Goal: Information Seeking & Learning: Learn about a topic

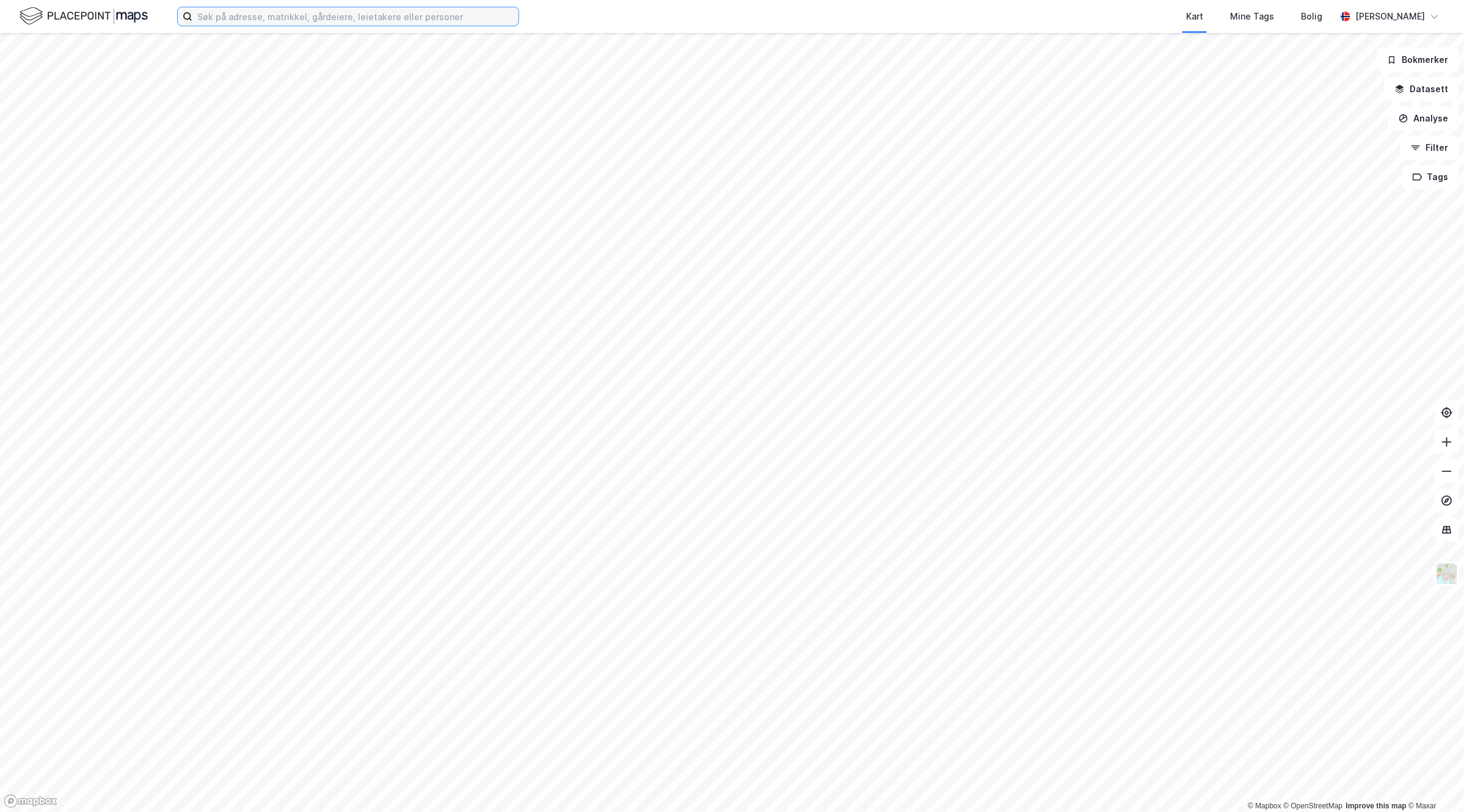
click at [328, 15] on input at bounding box center [355, 17] width 326 height 19
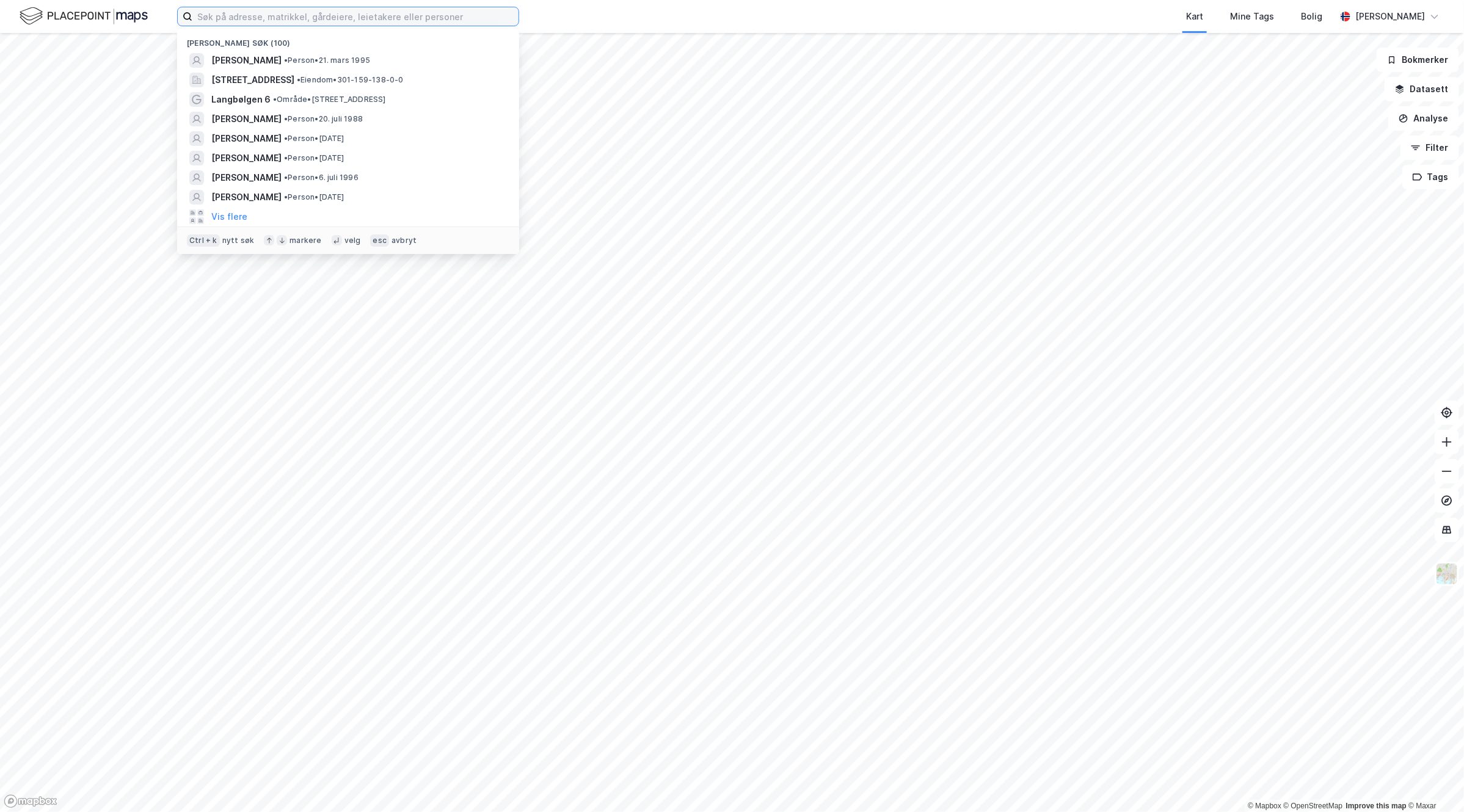
paste input "Kleivbakken 9 AS"
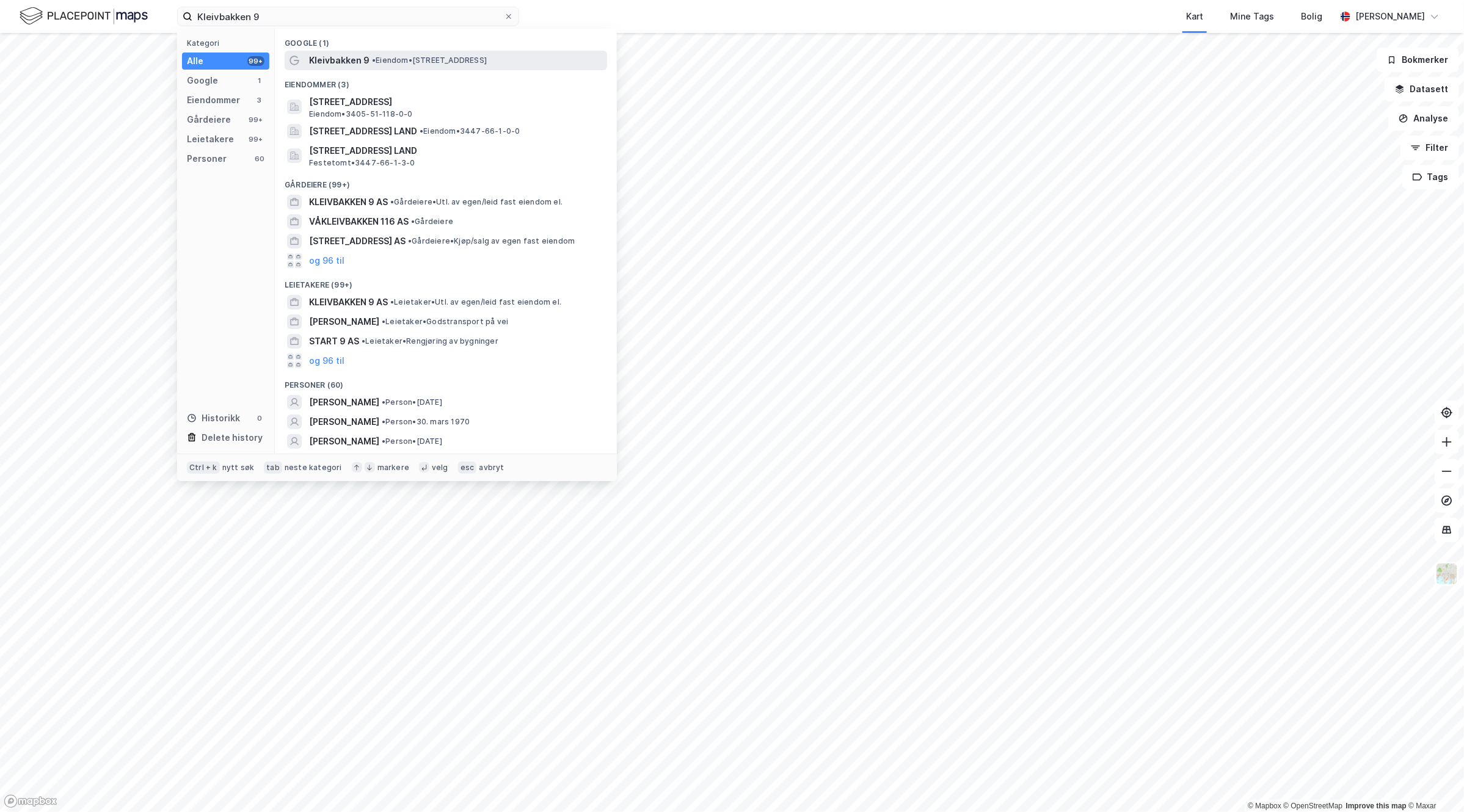
click at [403, 61] on span "• Eiendom • [STREET_ADDRESS]" at bounding box center [430, 61] width 115 height 10
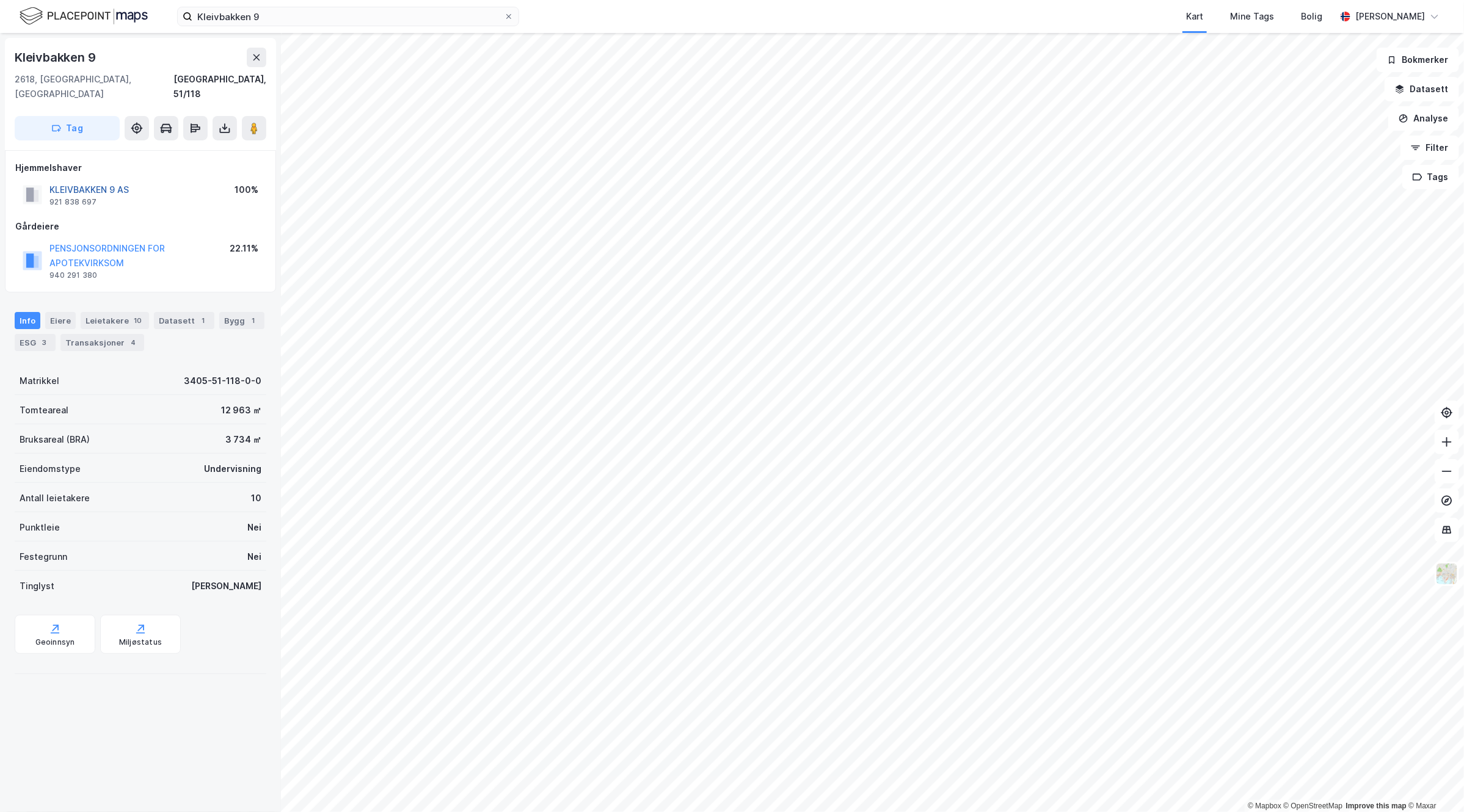
click at [0, 0] on button "KLEIVBAKKEN 9 AS" at bounding box center [0, 0] width 0 height 0
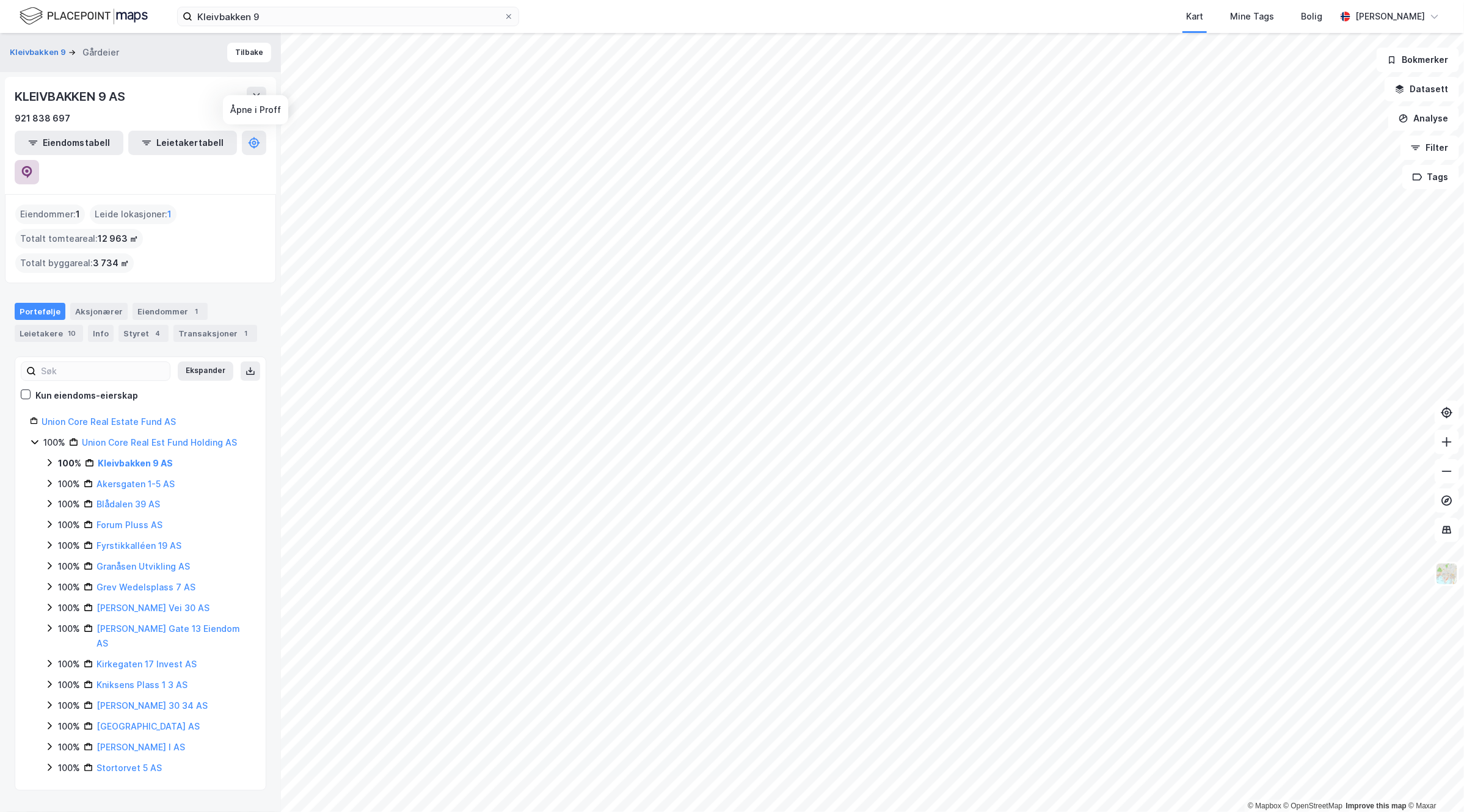
click at [32, 166] on icon at bounding box center [27, 172] width 11 height 12
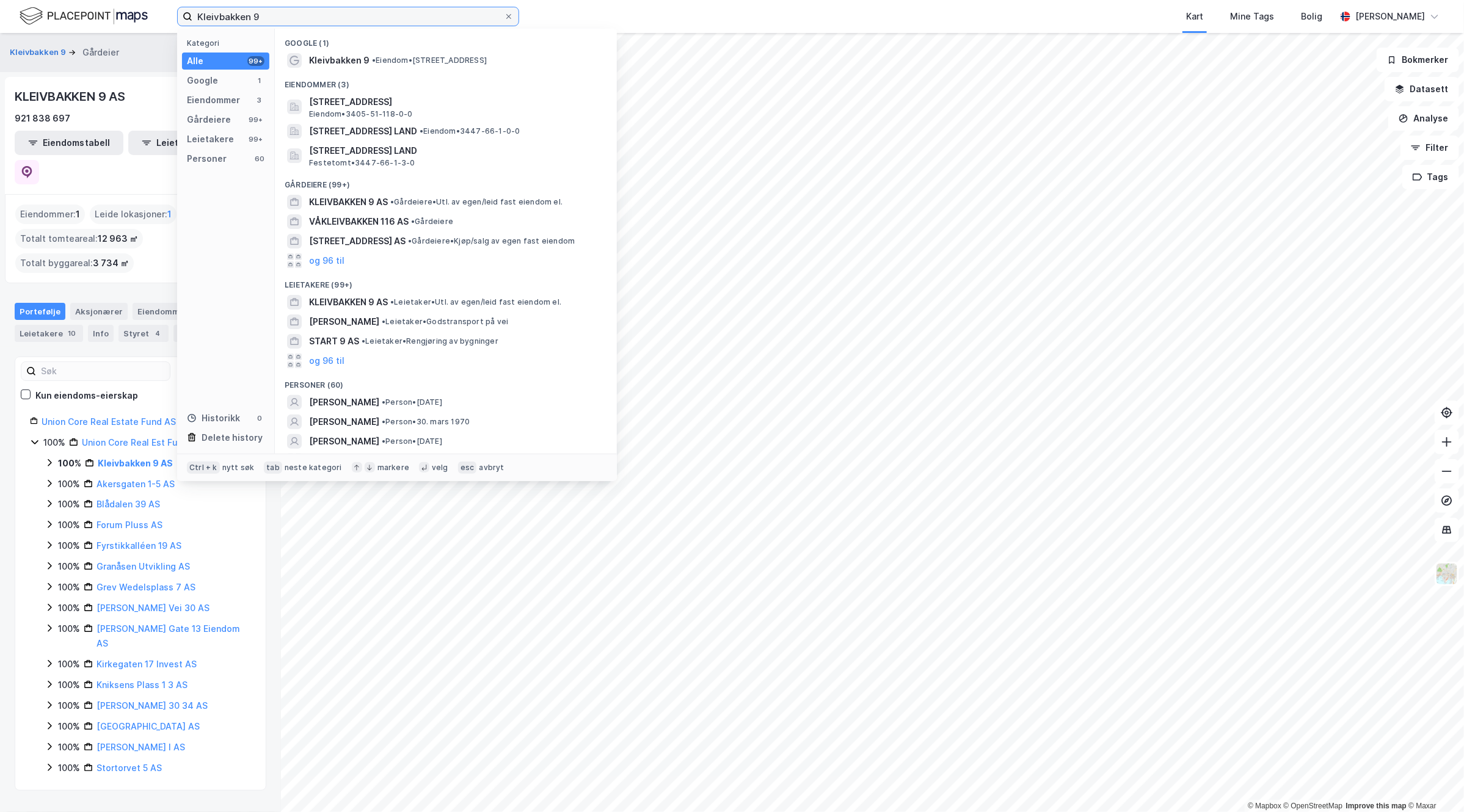
drag, startPoint x: 290, startPoint y: 14, endPoint x: 50, endPoint y: 7, distance: 240.1
click at [50, 7] on div "Kleivbakken 9 Kategori Alle 99+ Google 1 Eiendommer 3 Gårdeiere 99+ Leietakere …" at bounding box center [732, 16] width 1464 height 33
paste input "[STREET_ADDRESS]."
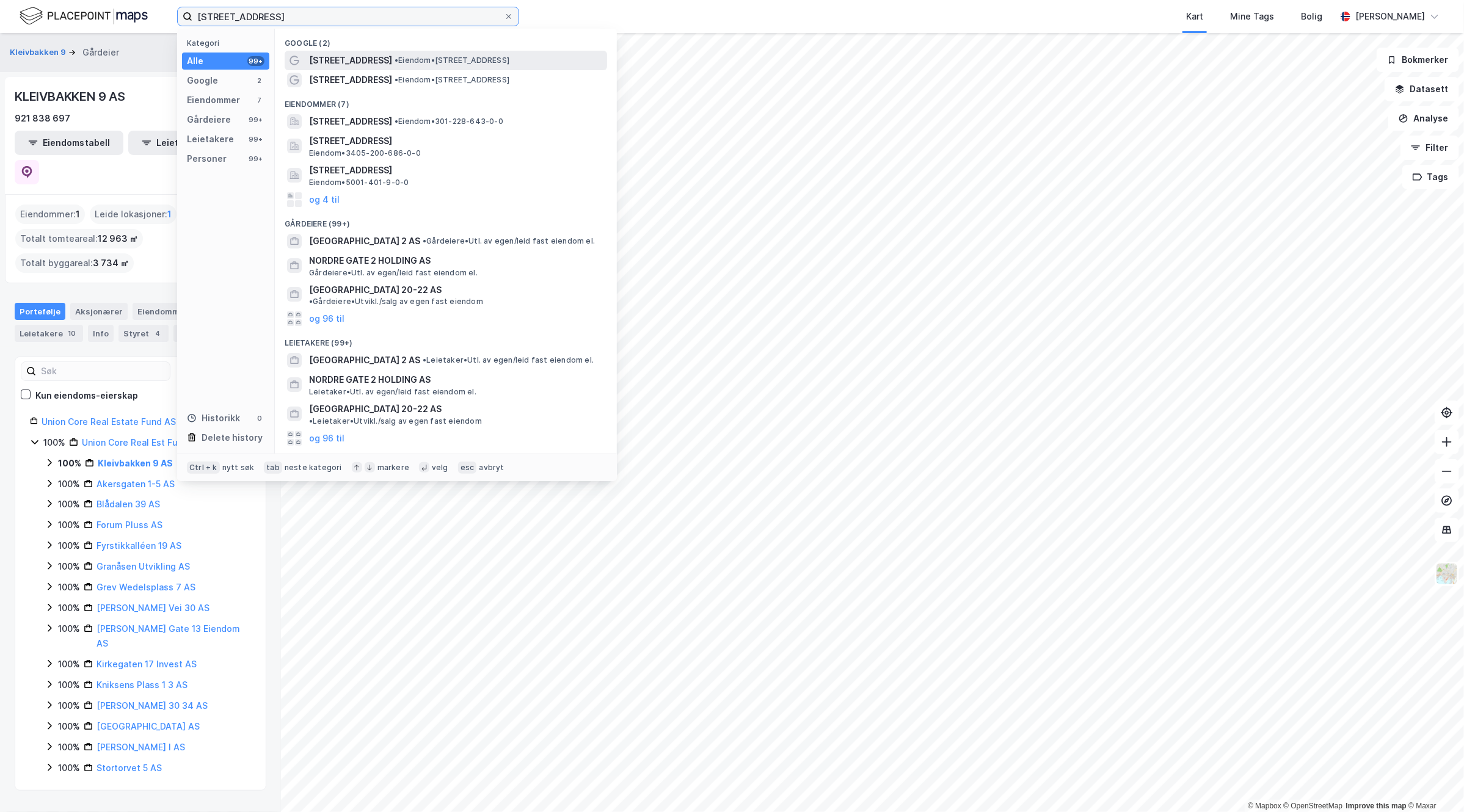
type input "[STREET_ADDRESS]"
click at [509, 56] on span "• Eiendom • [STREET_ADDRESS]" at bounding box center [452, 61] width 115 height 10
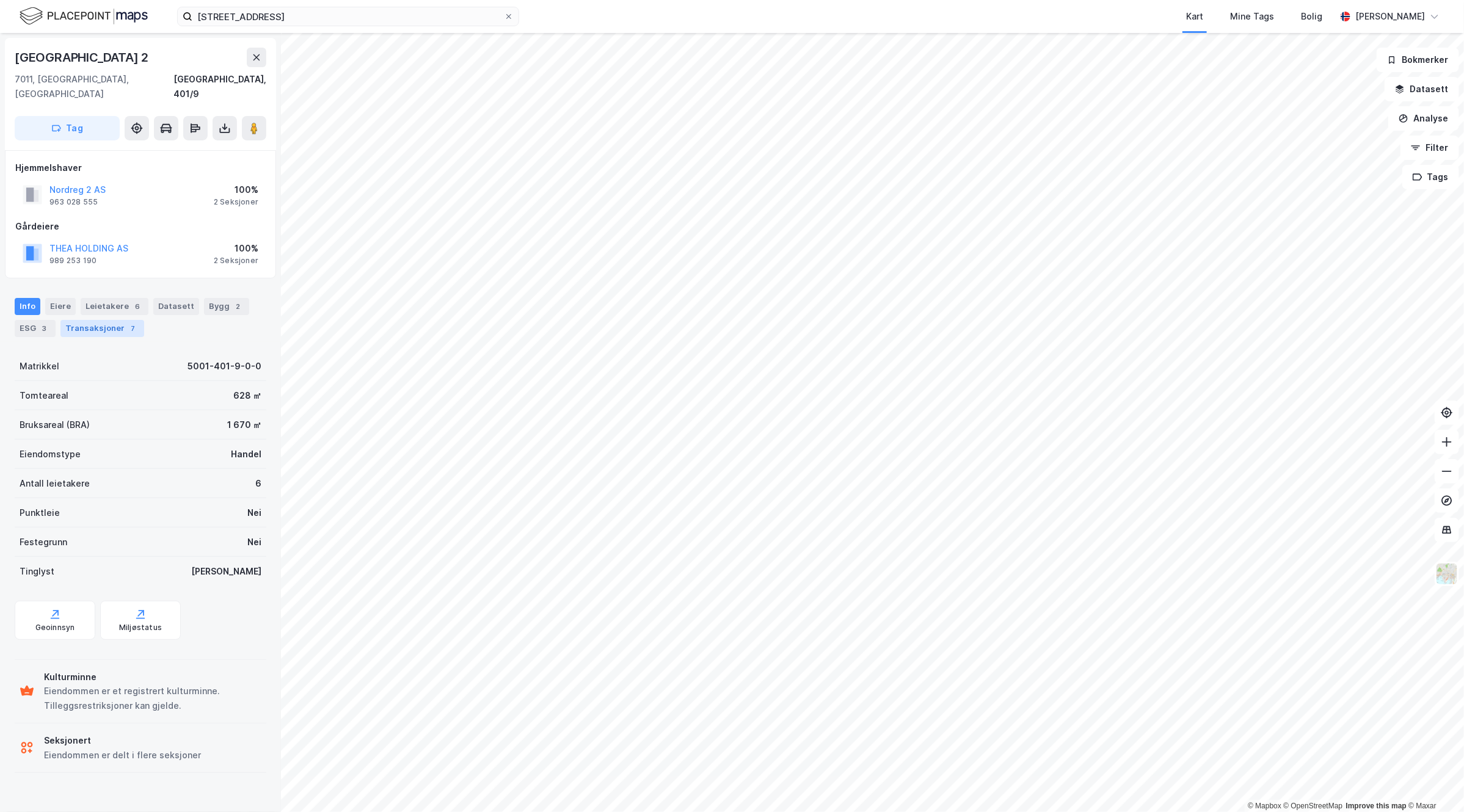
click at [104, 320] on div "Transaksjoner 7" at bounding box center [102, 329] width 84 height 17
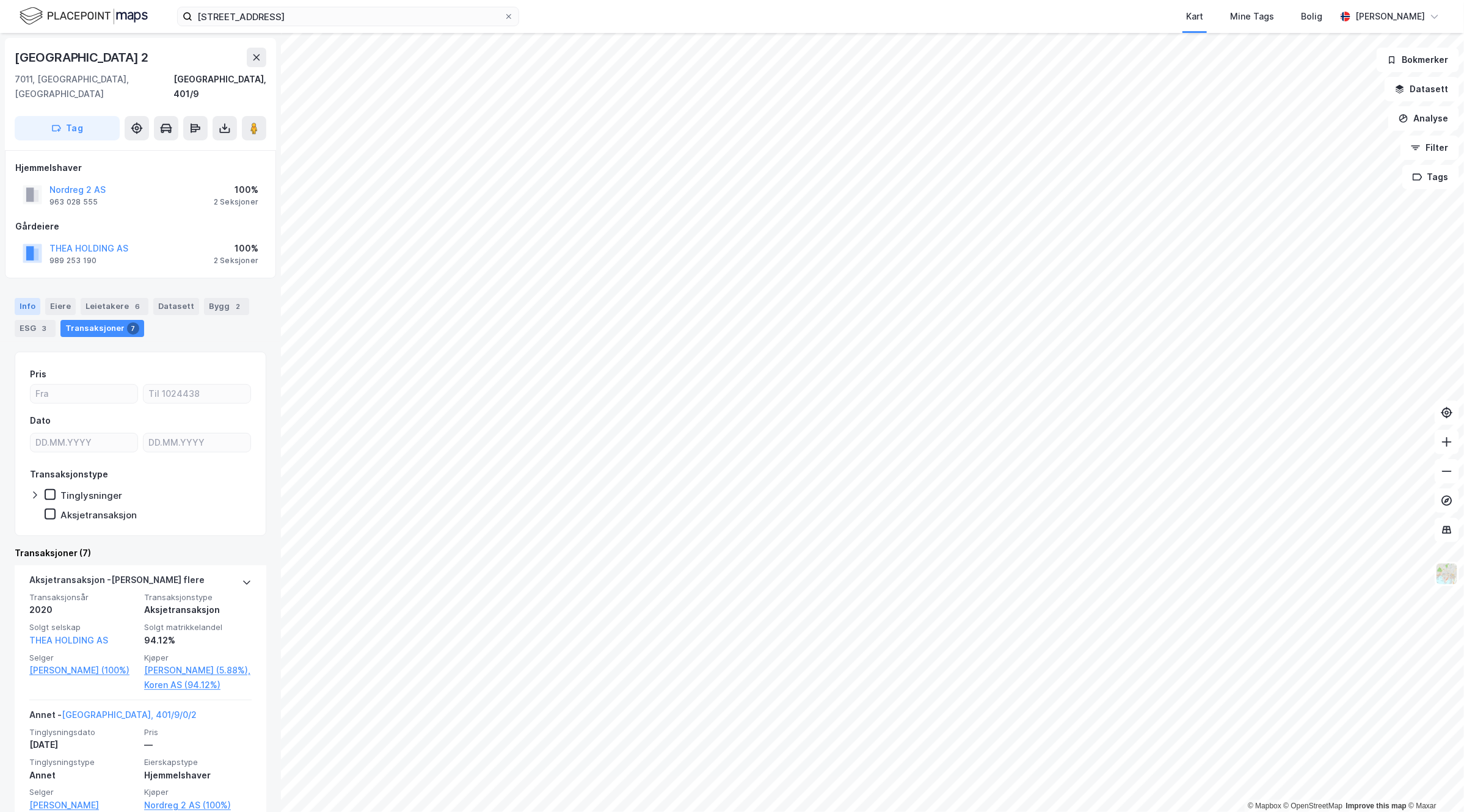
click at [24, 298] on div "Info" at bounding box center [27, 307] width 25 height 17
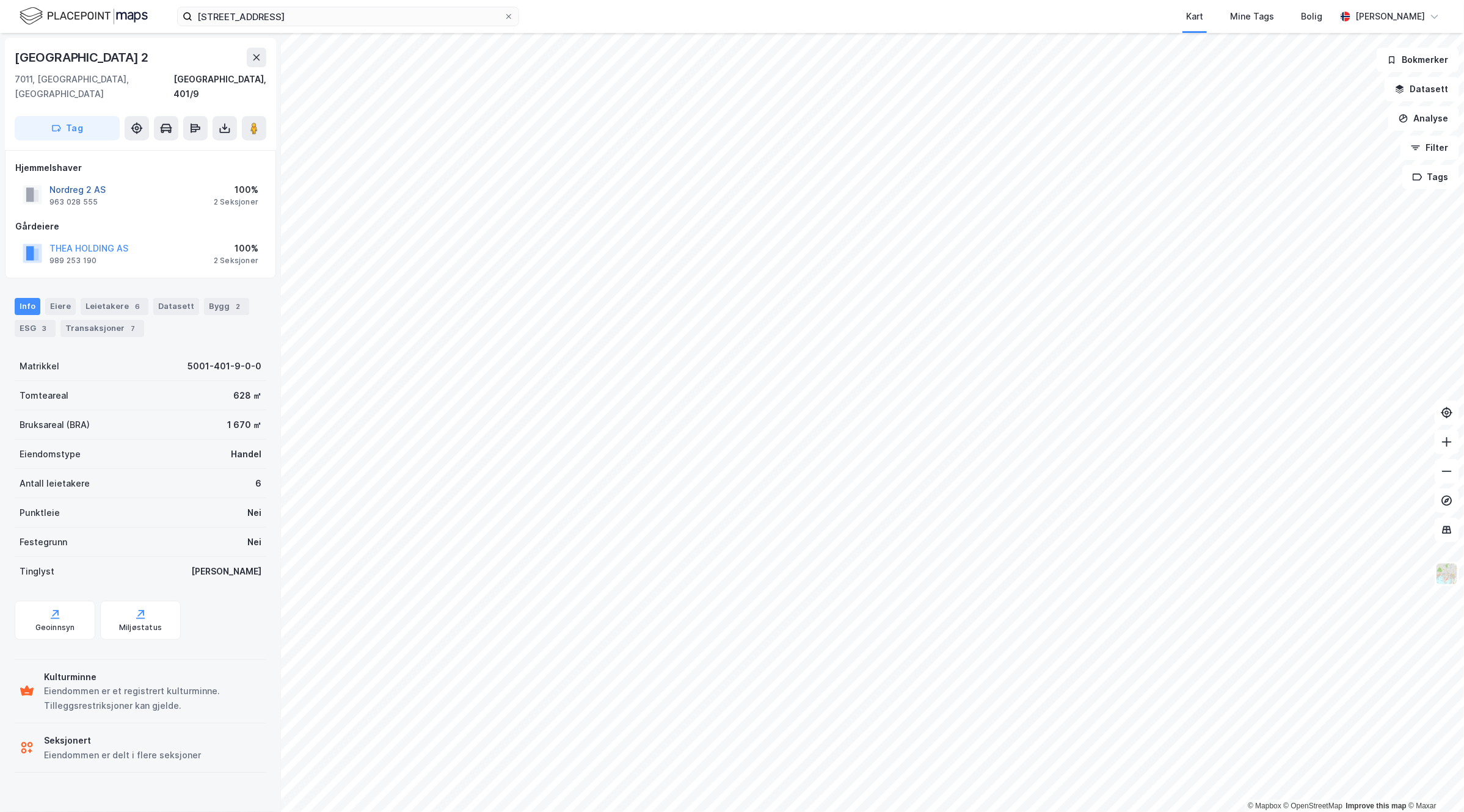
click at [0, 0] on button "Nordreg 2 AS" at bounding box center [0, 0] width 0 height 0
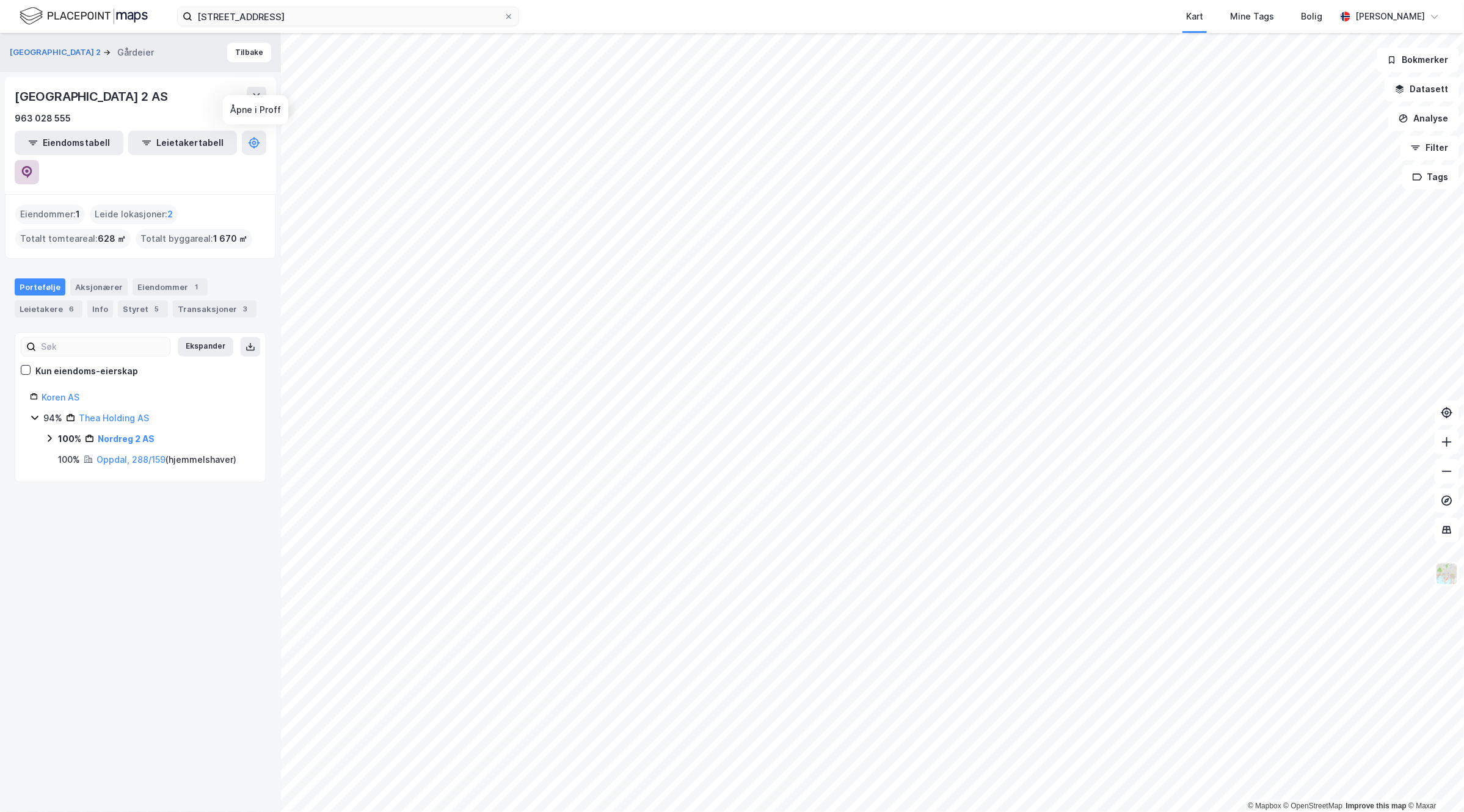
click at [33, 166] on icon at bounding box center [27, 172] width 12 height 12
